Goal: Navigation & Orientation: Go to known website

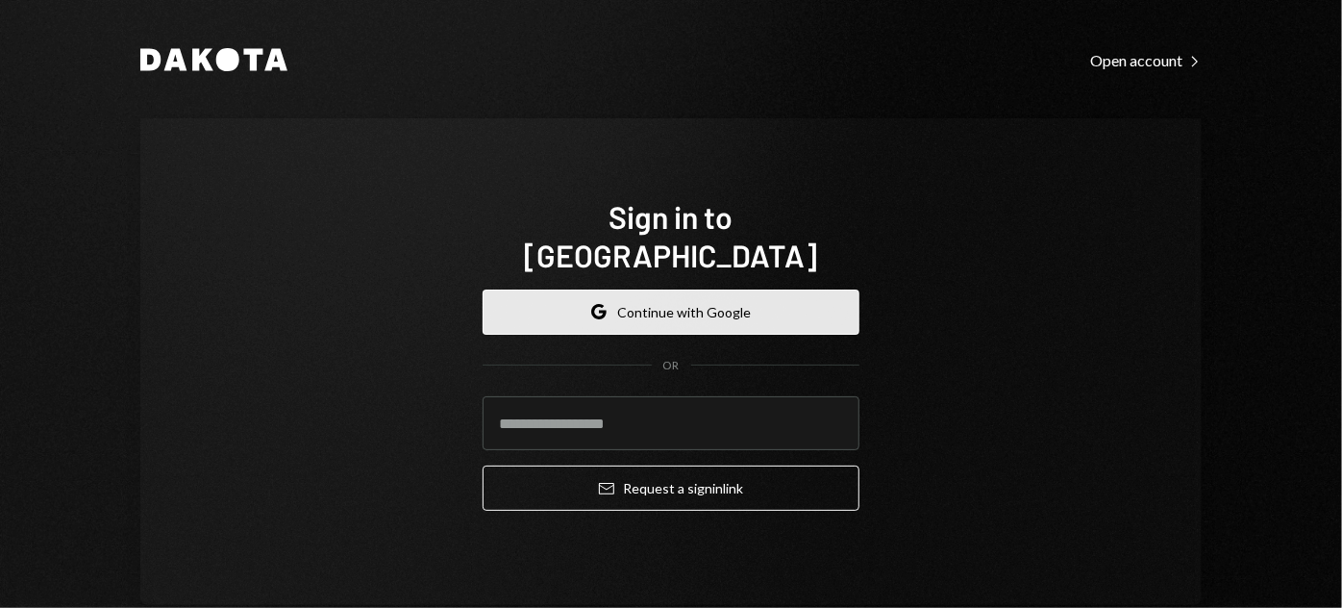
click at [715, 289] on button "Google Continue with Google" at bounding box center [671, 311] width 377 height 45
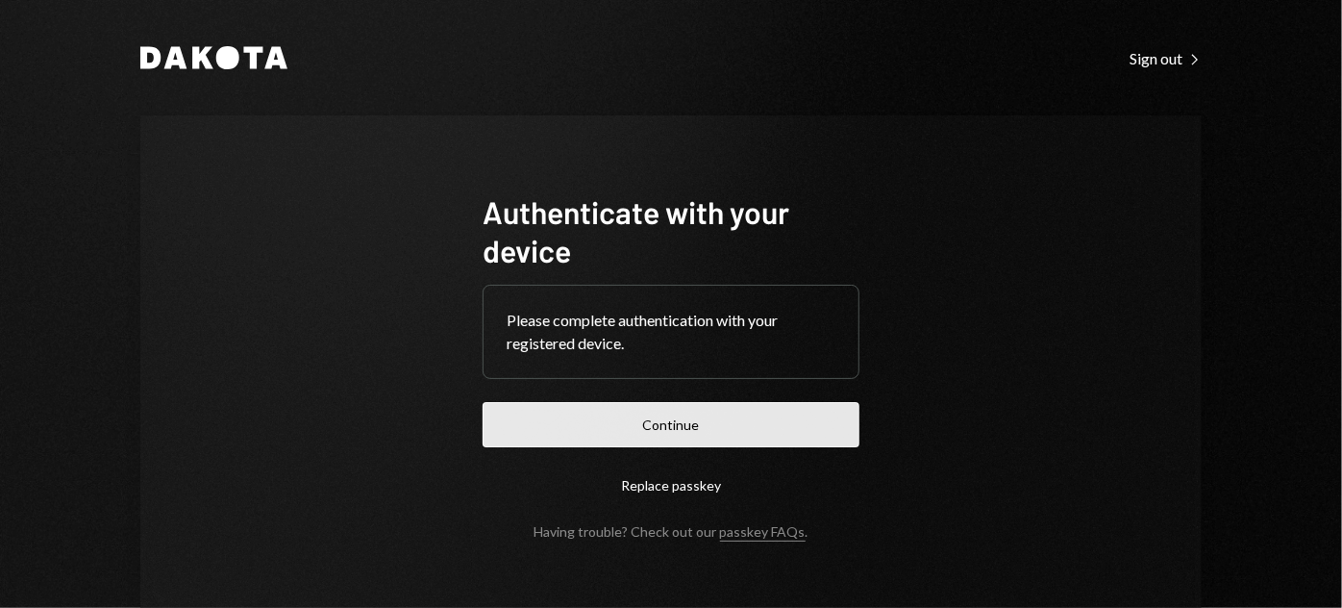
click at [617, 445] on button "Continue" at bounding box center [671, 424] width 377 height 45
